Goal: Information Seeking & Learning: Understand process/instructions

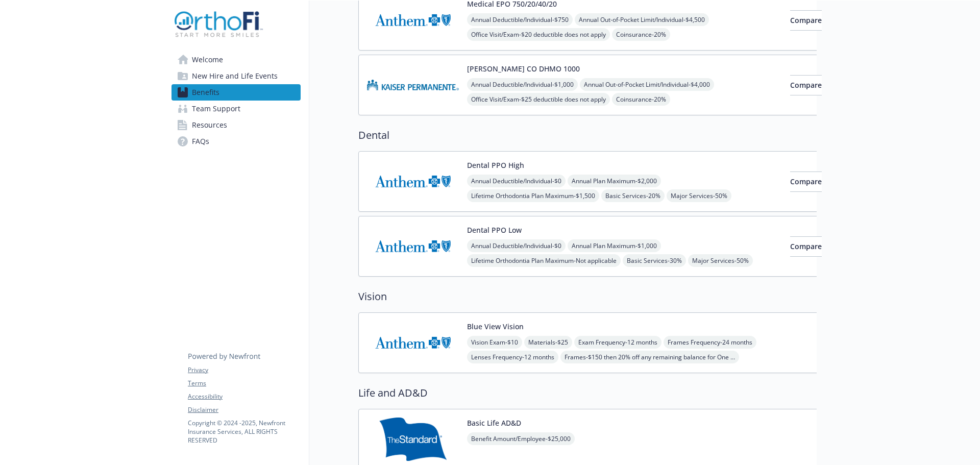
scroll to position [306, 0]
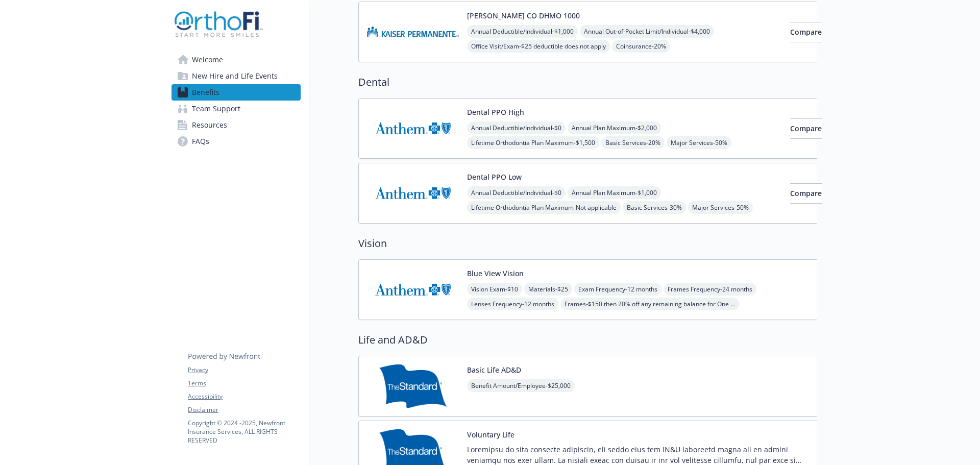
click at [432, 303] on img at bounding box center [413, 289] width 92 height 43
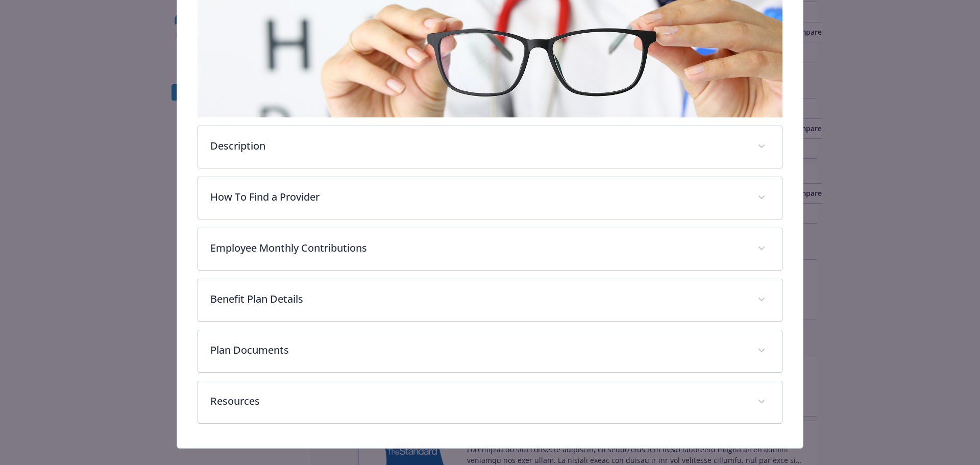
scroll to position [192, 0]
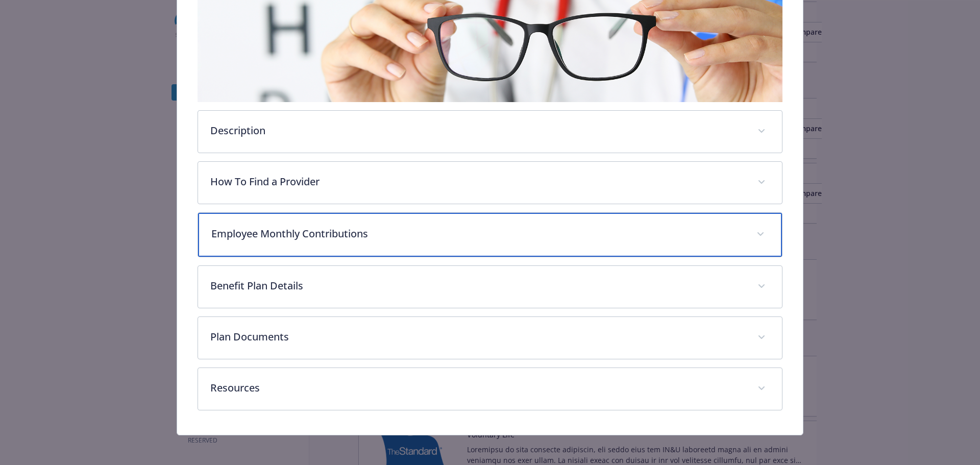
click at [432, 237] on p "Employee Monthly Contributions" at bounding box center [478, 233] width 534 height 15
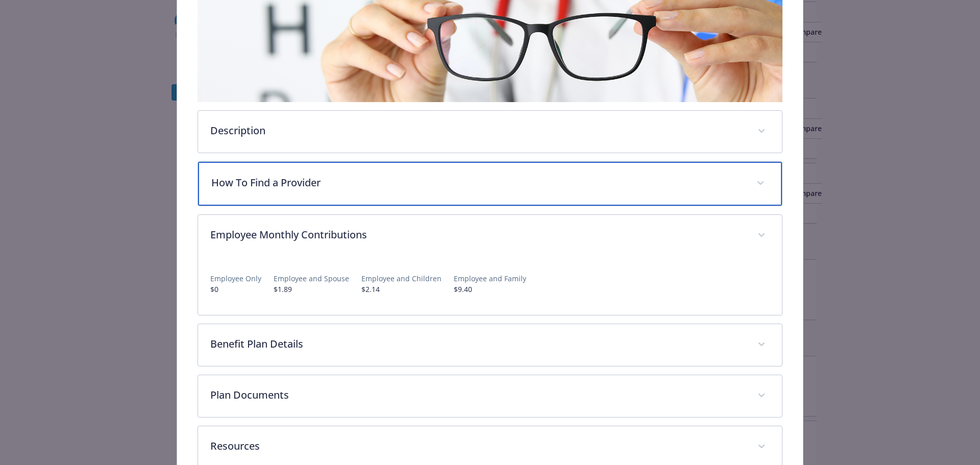
click at [440, 189] on div "How To Find a Provider" at bounding box center [490, 184] width 585 height 44
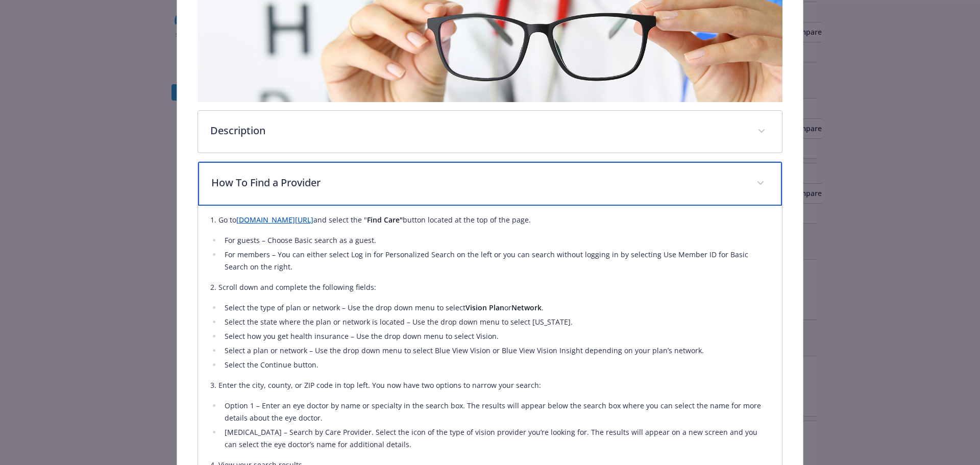
click at [440, 189] on p "How To Find a Provider" at bounding box center [478, 182] width 534 height 15
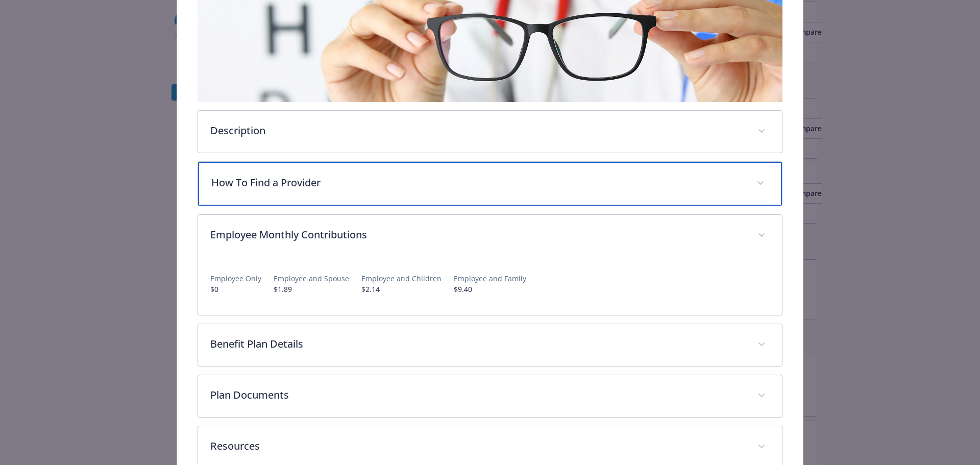
click at [432, 180] on p "How To Find a Provider" at bounding box center [478, 182] width 534 height 15
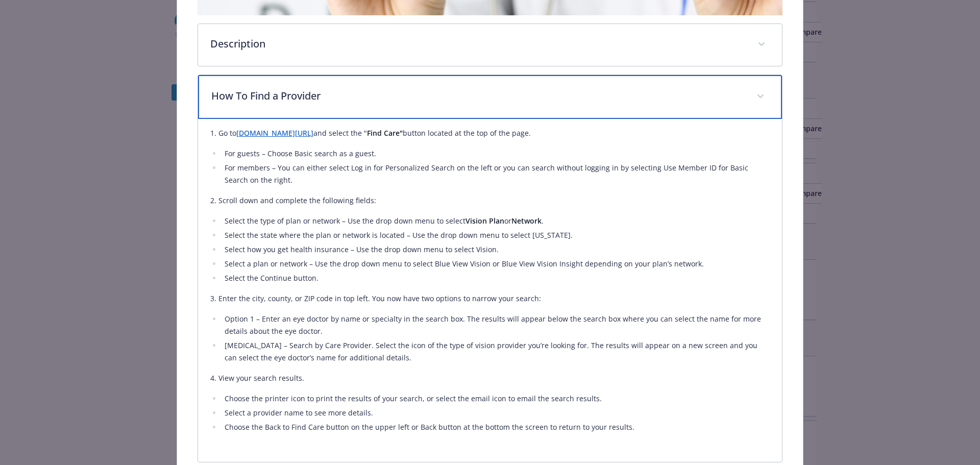
scroll to position [294, 0]
